Goal: Transaction & Acquisition: Purchase product/service

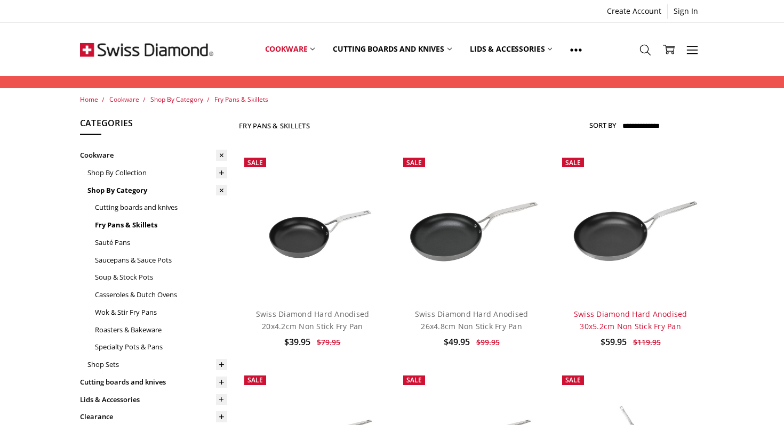
click at [629, 316] on link "Swiss Diamond Hard Anodised 30x5.2cm Non Stick Fry Pan" at bounding box center [631, 320] width 114 height 22
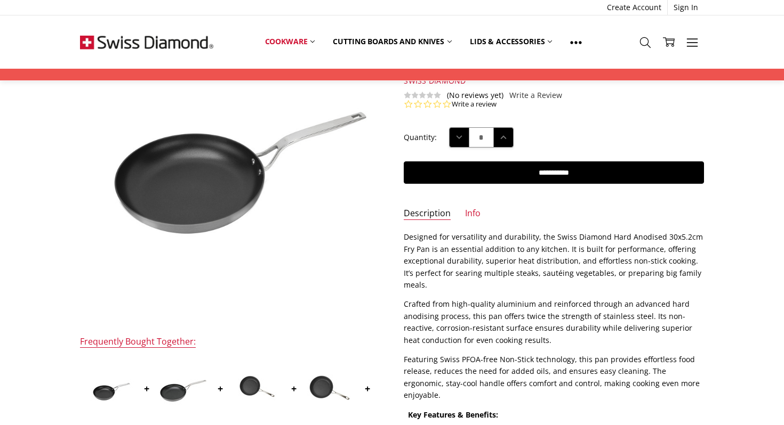
scroll to position [108, 0]
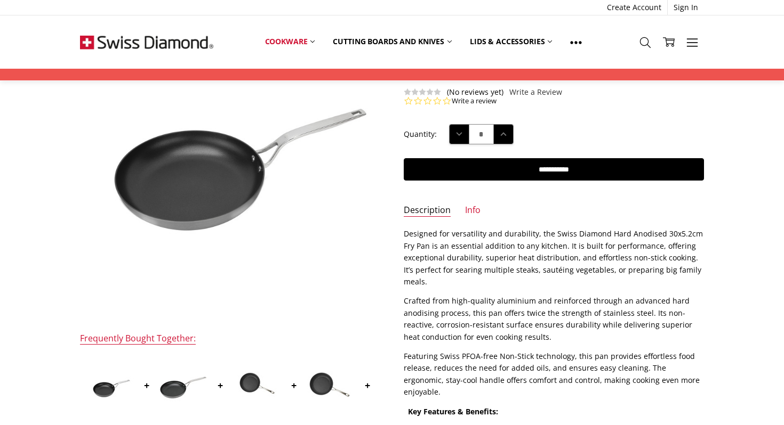
scroll to position [0, 0]
